Goal: Task Accomplishment & Management: Manage account settings

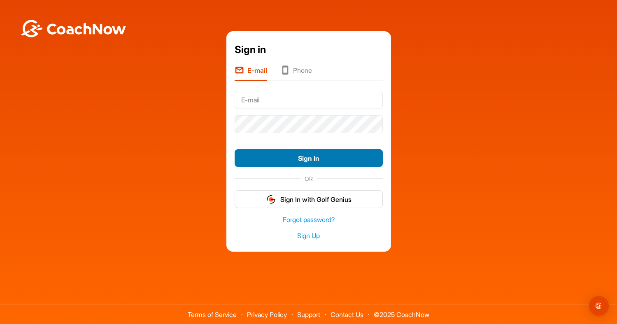
type input "[EMAIL_ADDRESS][DOMAIN_NAME]"
click at [328, 158] on button "Sign In" at bounding box center [309, 158] width 148 height 18
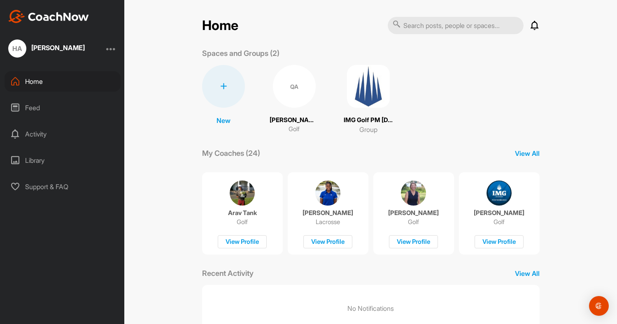
click at [286, 84] on div "QA" at bounding box center [294, 86] width 43 height 43
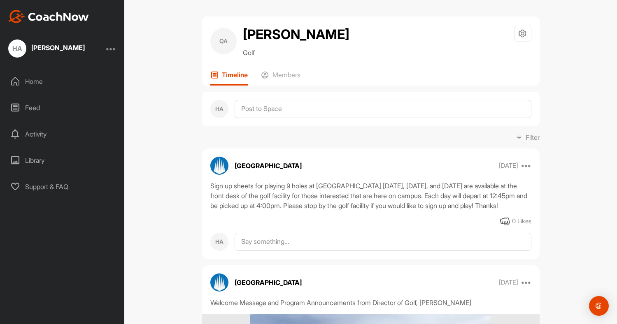
click at [110, 48] on div at bounding box center [111, 49] width 10 height 10
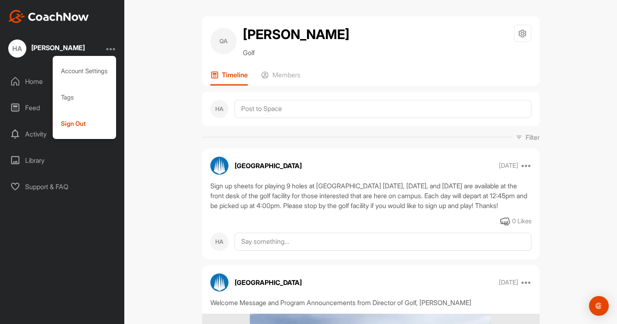
click at [110, 48] on div at bounding box center [111, 49] width 10 height 10
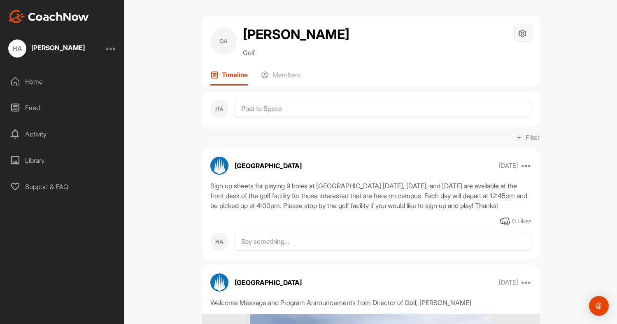
click at [521, 33] on icon at bounding box center [522, 33] width 9 height 9
click at [504, 56] on li "Space Settings" at bounding box center [497, 57] width 67 height 26
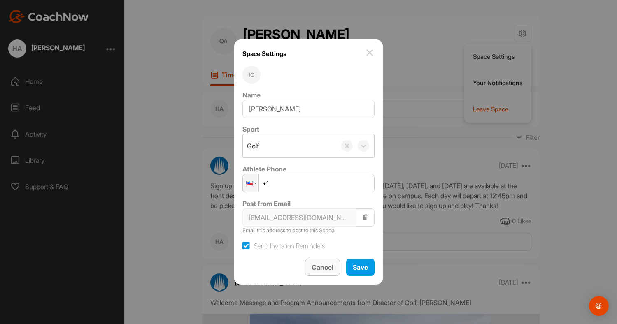
click at [318, 265] on span "Cancel" at bounding box center [323, 267] width 22 height 8
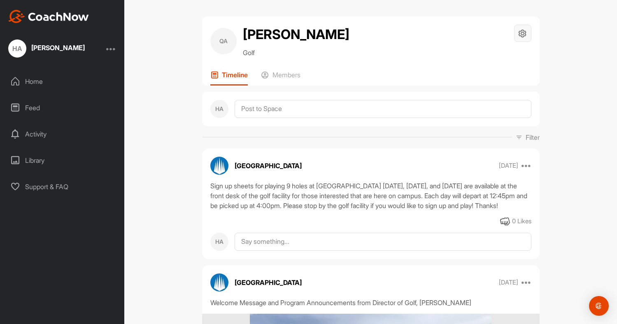
click at [522, 30] on icon at bounding box center [522, 33] width 9 height 9
click at [288, 75] on p "Members" at bounding box center [287, 75] width 28 height 8
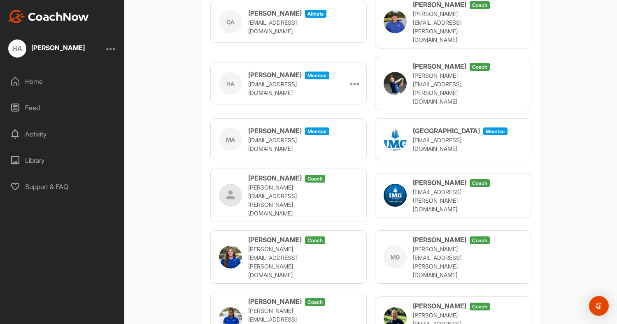
scroll to position [362, 0]
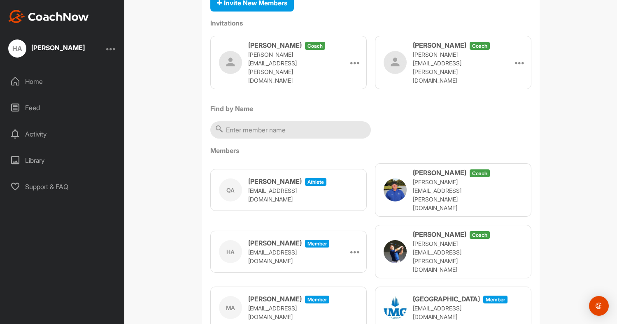
scroll to position [0, 0]
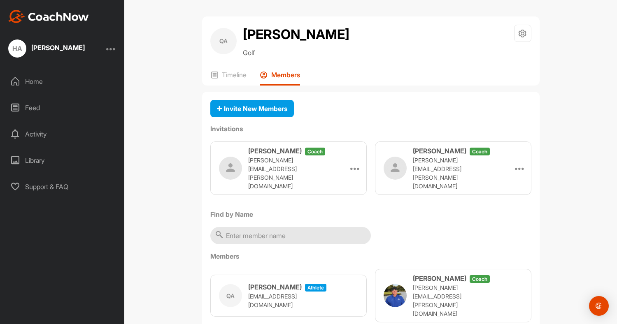
click at [262, 41] on h2 "[PERSON_NAME]" at bounding box center [296, 35] width 107 height 20
click at [112, 48] on div at bounding box center [111, 49] width 10 height 10
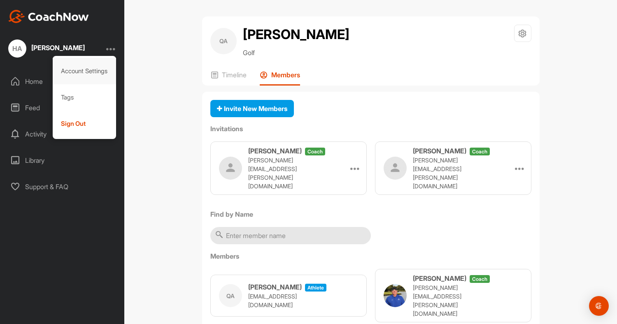
click at [92, 69] on div "Account Settings" at bounding box center [85, 71] width 64 height 26
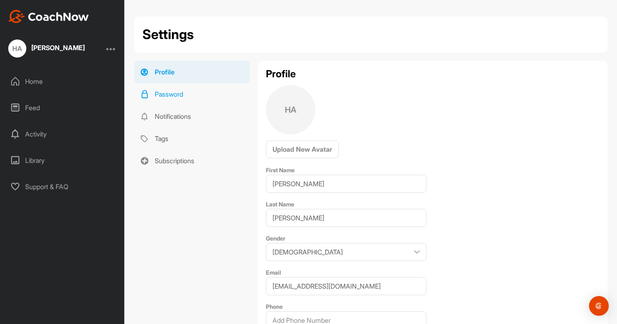
click at [179, 93] on link "Password" at bounding box center [192, 94] width 116 height 22
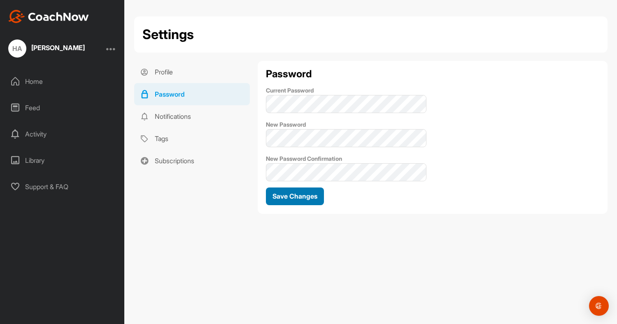
click at [295, 198] on span "Save Changes" at bounding box center [295, 196] width 45 height 8
